Goal: Information Seeking & Learning: Learn about a topic

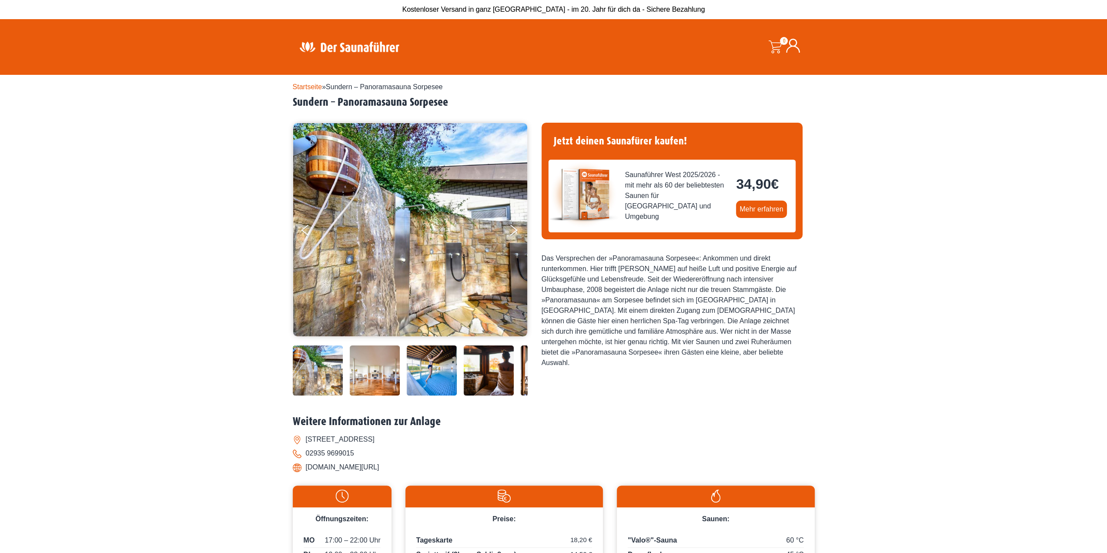
drag, startPoint x: 455, startPoint y: 265, endPoint x: 386, endPoint y: 263, distance: 68.8
click at [386, 263] on img at bounding box center [410, 229] width 235 height 213
click at [514, 228] on button "Next" at bounding box center [520, 232] width 22 height 22
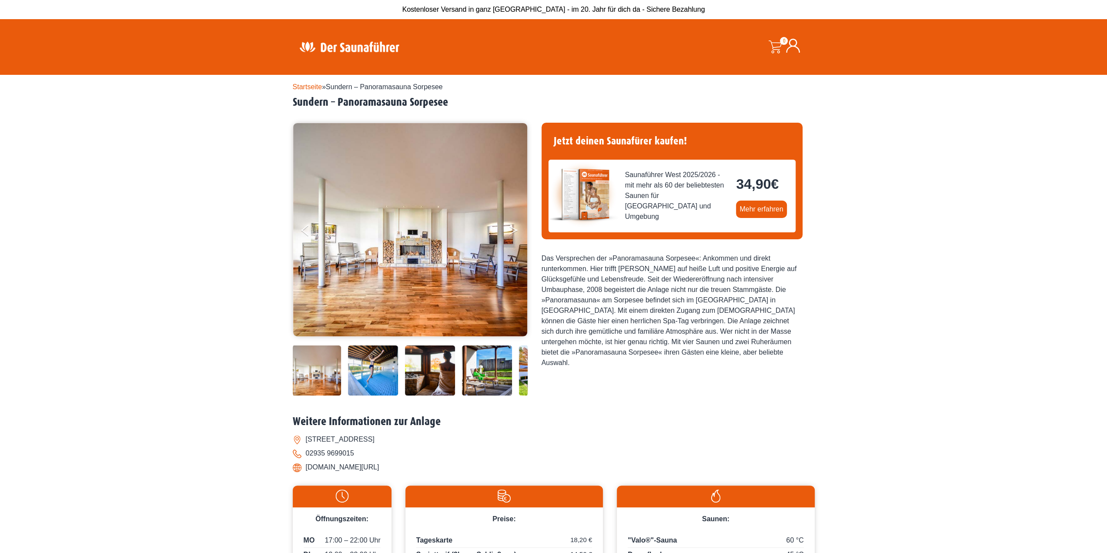
click at [514, 228] on button "Next" at bounding box center [520, 232] width 22 height 22
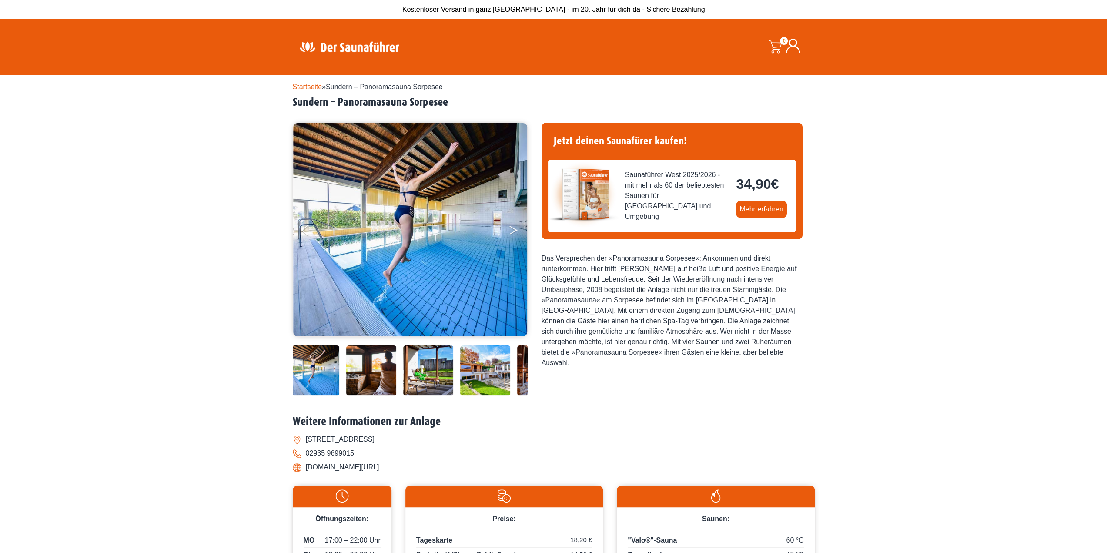
click at [514, 228] on button "Next" at bounding box center [520, 232] width 22 height 22
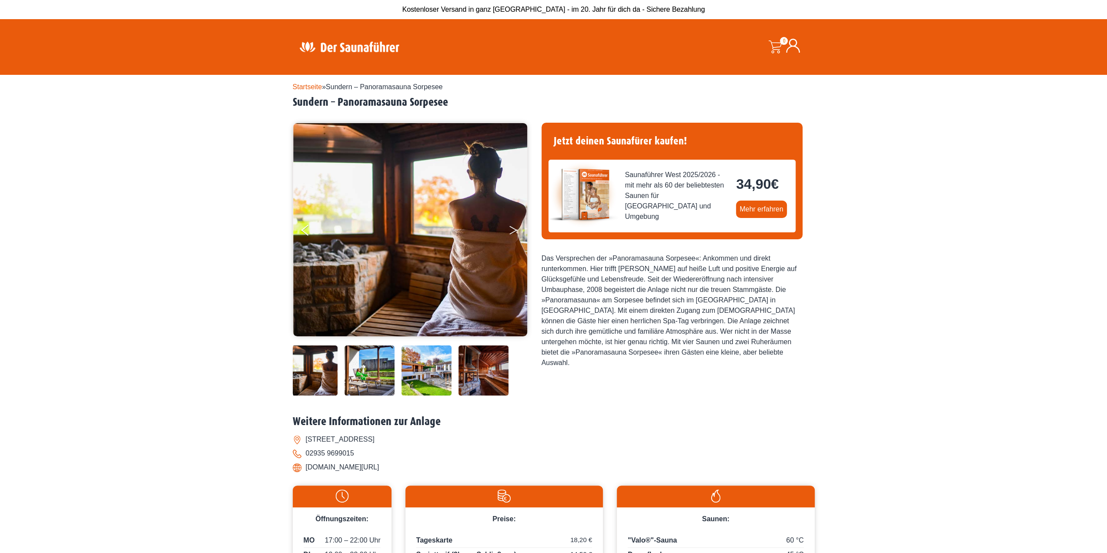
click at [514, 228] on button "Next" at bounding box center [520, 232] width 22 height 22
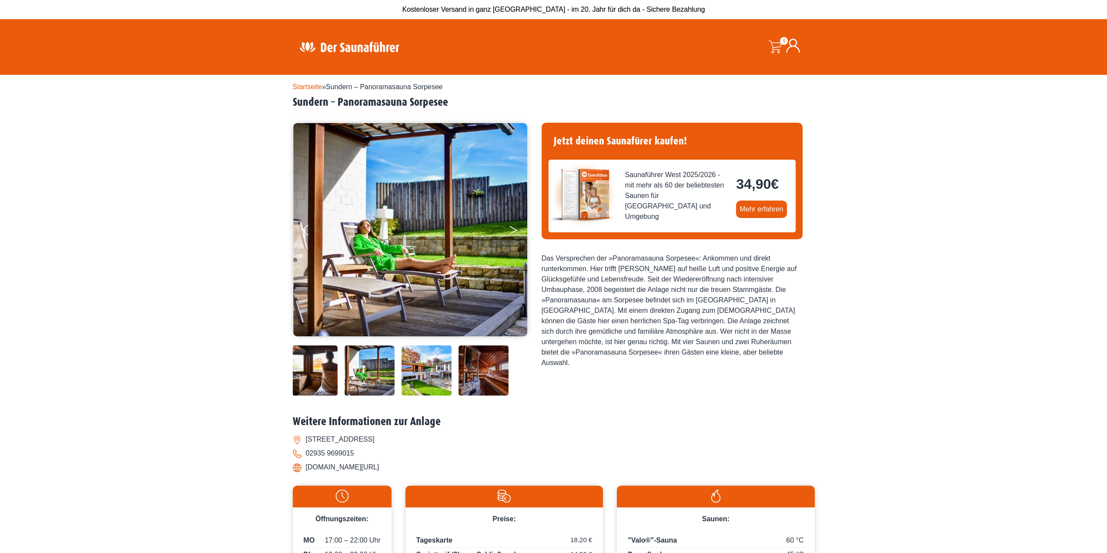
click at [514, 228] on button "Next" at bounding box center [520, 232] width 22 height 22
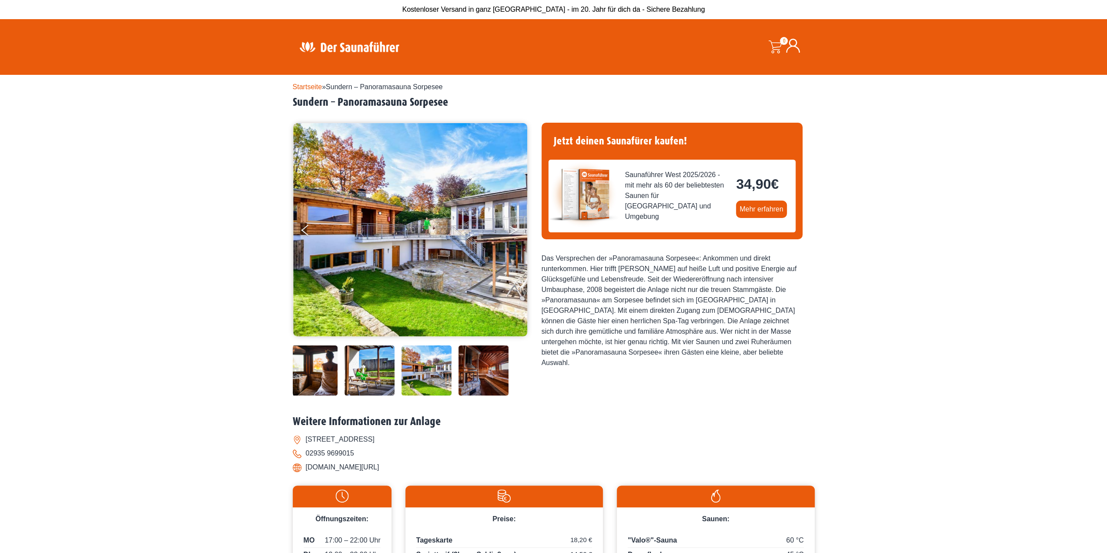
click at [514, 228] on button "Next" at bounding box center [520, 232] width 22 height 22
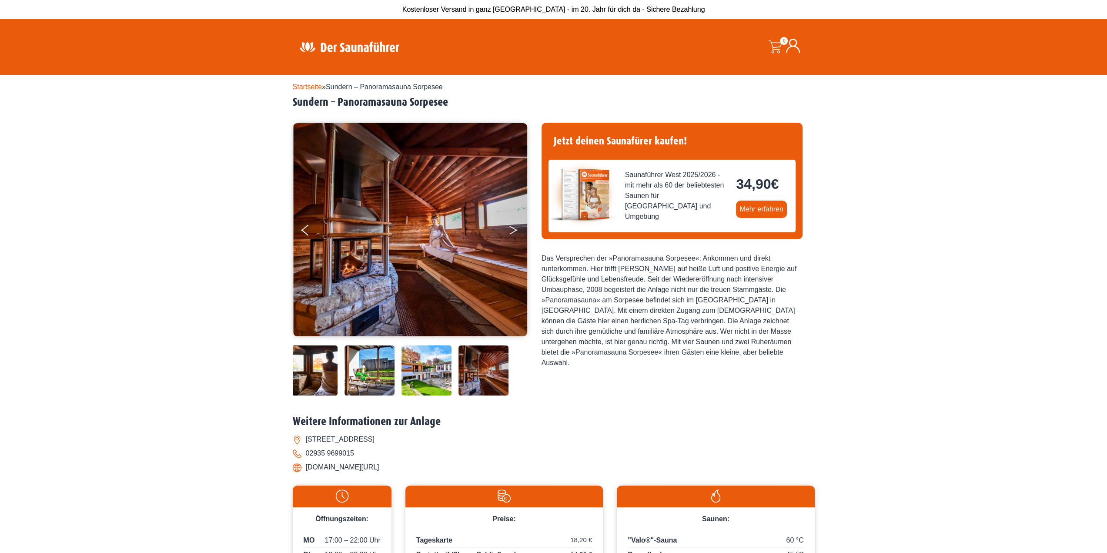
click at [514, 228] on button "Next" at bounding box center [520, 232] width 22 height 22
click at [314, 230] on button "Previous" at bounding box center [313, 232] width 22 height 22
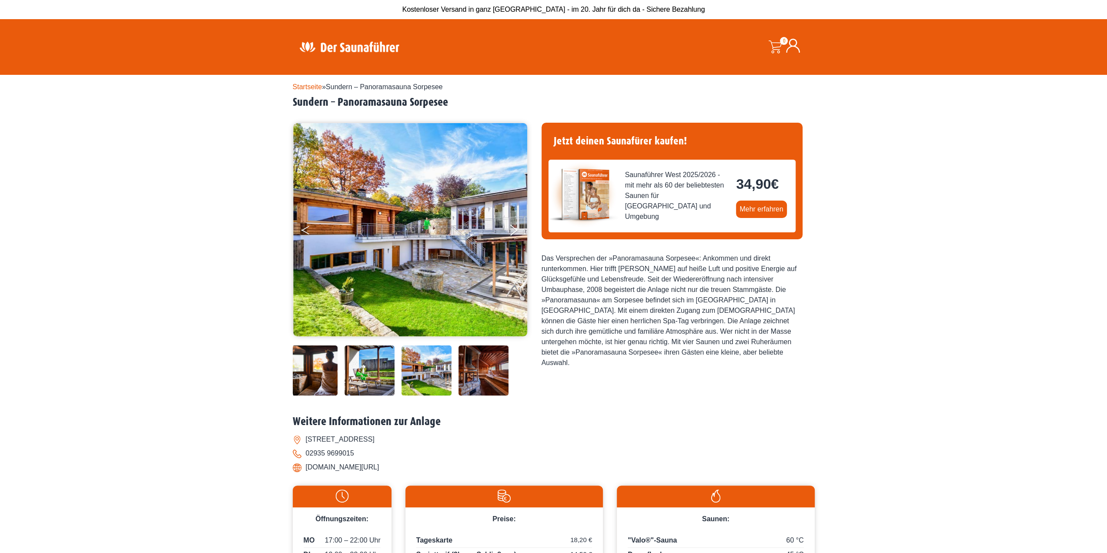
click at [314, 230] on button "Previous" at bounding box center [313, 232] width 22 height 22
click at [308, 231] on button "Previous" at bounding box center [313, 232] width 22 height 22
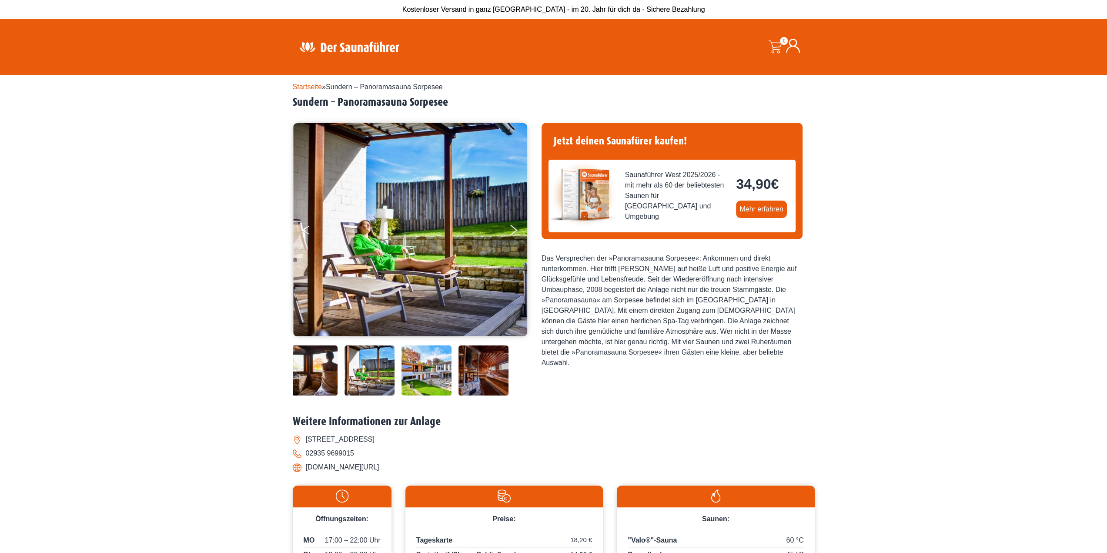
click at [308, 231] on button "Previous" at bounding box center [313, 232] width 22 height 22
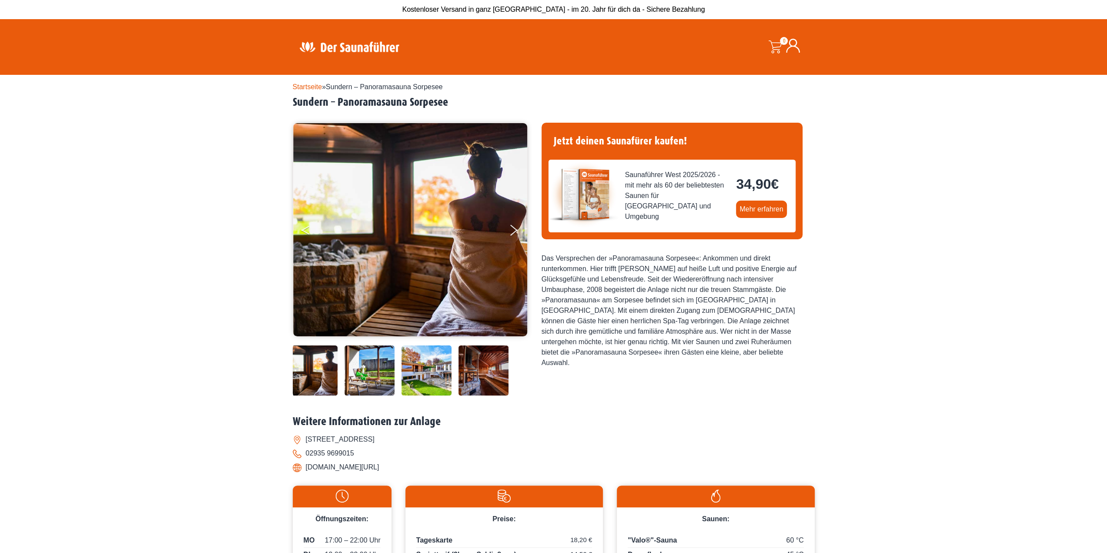
click at [308, 231] on button "Previous" at bounding box center [313, 232] width 22 height 22
